Goal: Find specific page/section: Find specific page/section

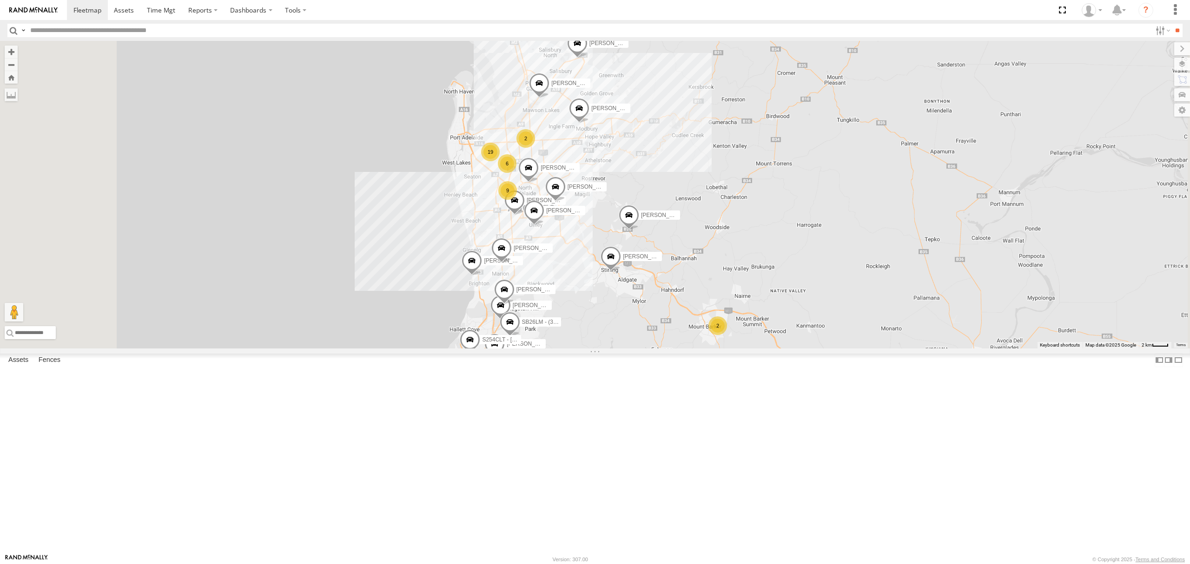
click at [0, 0] on link at bounding box center [0, 0] width 0 height 0
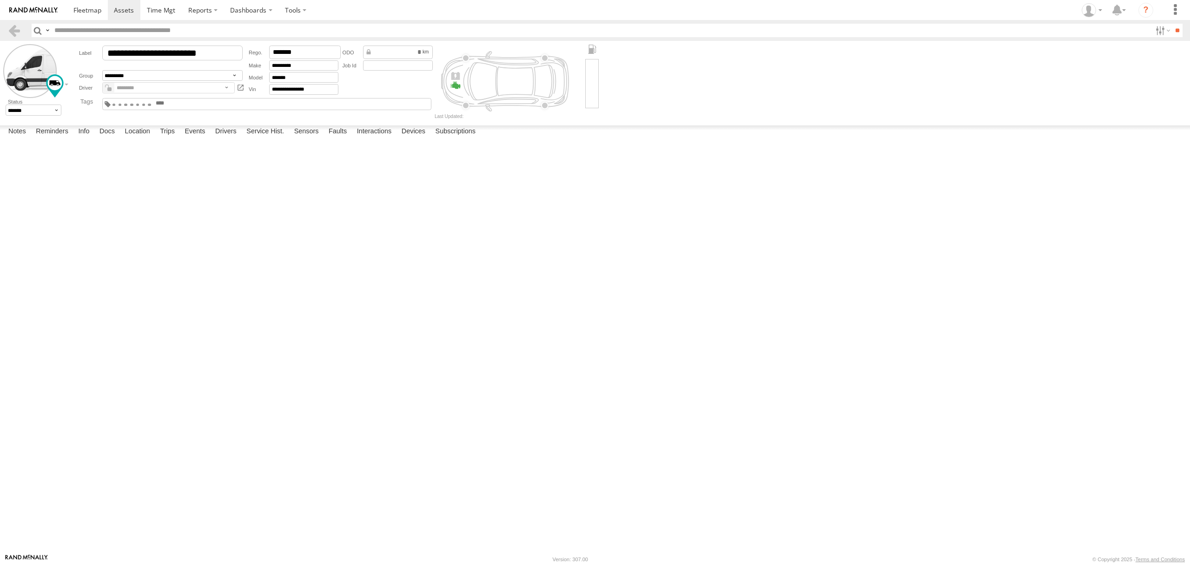
click at [151, 106] on span at bounding box center [149, 105] width 3 height 2
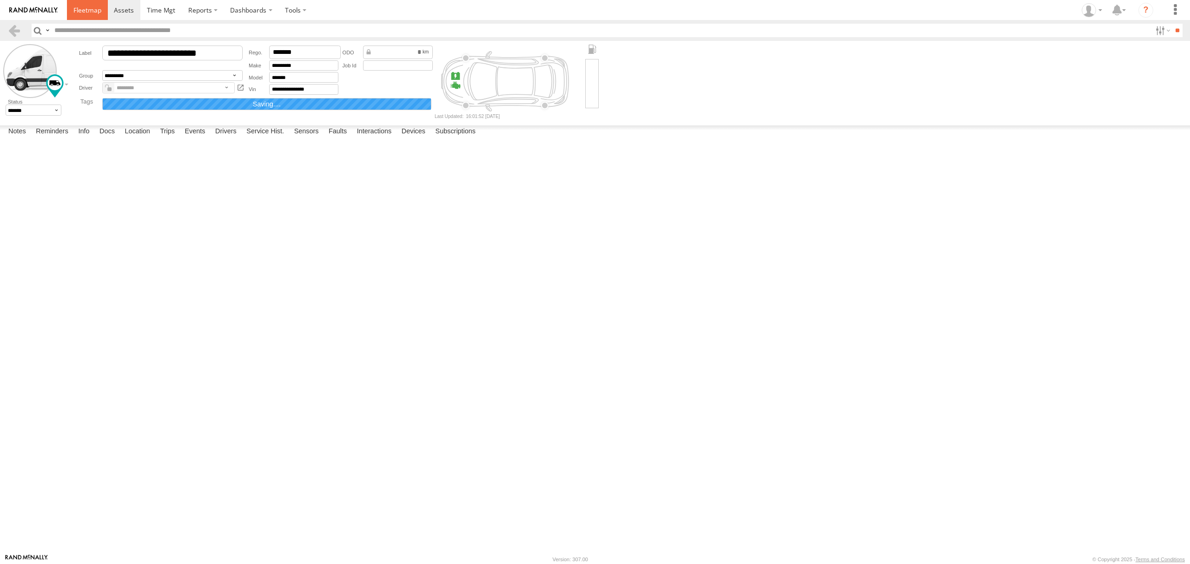
click at [73, 16] on link at bounding box center [87, 10] width 41 height 20
